Goal: Information Seeking & Learning: Learn about a topic

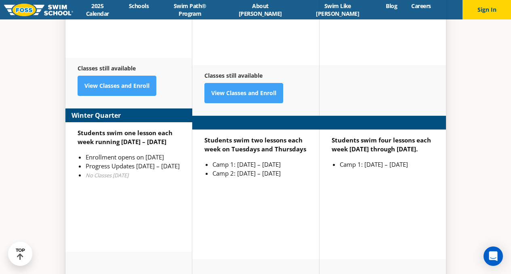
scroll to position [2035, 0]
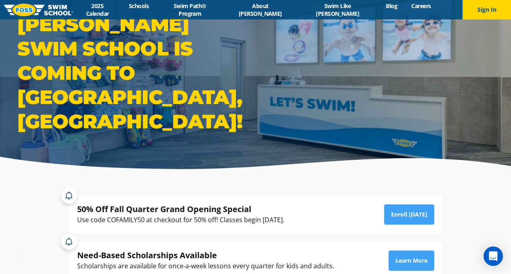
scroll to position [116, 0]
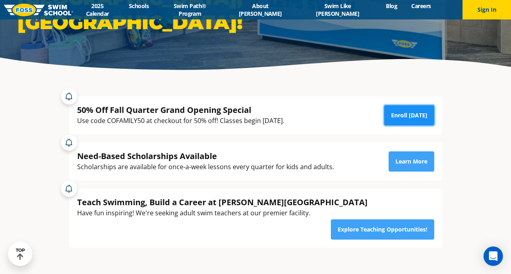
click at [416, 114] on link "Enroll [DATE]" at bounding box center [409, 115] width 50 height 20
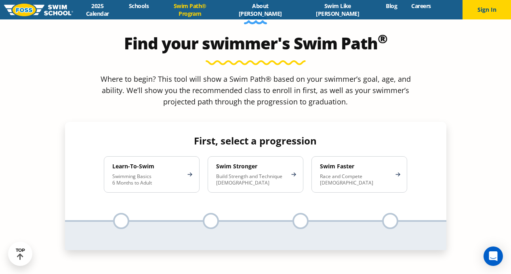
scroll to position [336, 0]
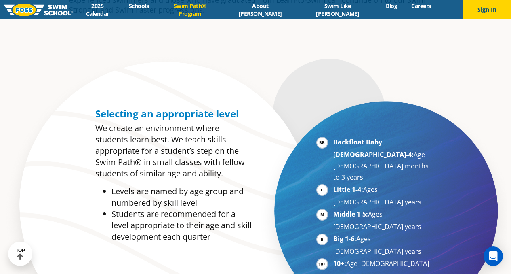
click at [340, 234] on strong "Big 1-6:" at bounding box center [345, 238] width 23 height 9
click at [331, 13] on link "Swim Like [PERSON_NAME]" at bounding box center [338, 9] width 82 height 15
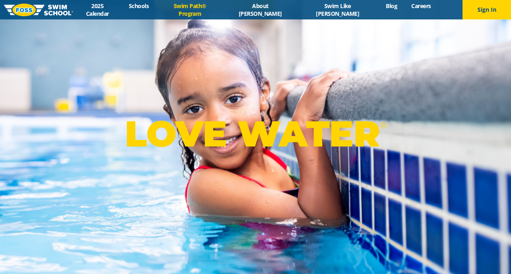
click at [201, 9] on link "Swim Path® Program" at bounding box center [190, 9] width 68 height 15
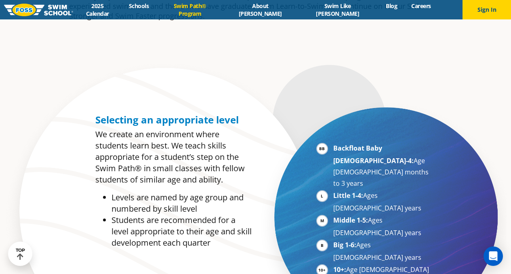
scroll to position [181, 0]
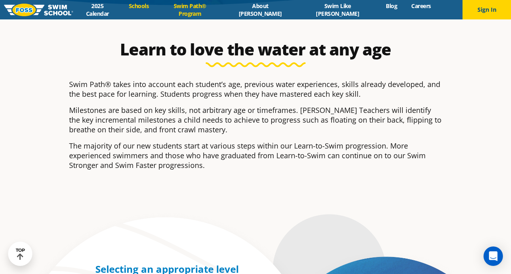
click at [156, 9] on link "Schools" at bounding box center [139, 6] width 34 height 8
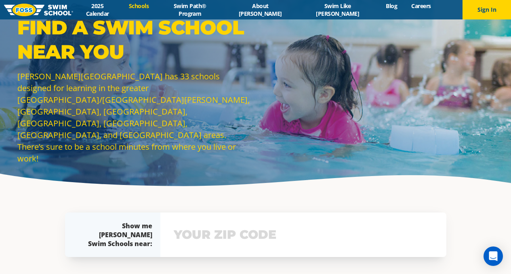
click at [143, 147] on div "Find a Swim School Near You [PERSON_NAME][GEOGRAPHIC_DATA] has 33 schools desig…" at bounding box center [134, 95] width 243 height 161
click at [122, 11] on link "2025 Calendar" at bounding box center [97, 9] width 49 height 15
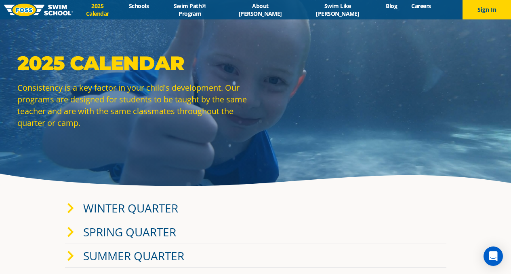
click at [377, 127] on div "2025 Calendar Consistency is a key factor in your child's development. Our prog…" at bounding box center [255, 96] width 485 height 90
